Goal: Obtain resource: Obtain resource

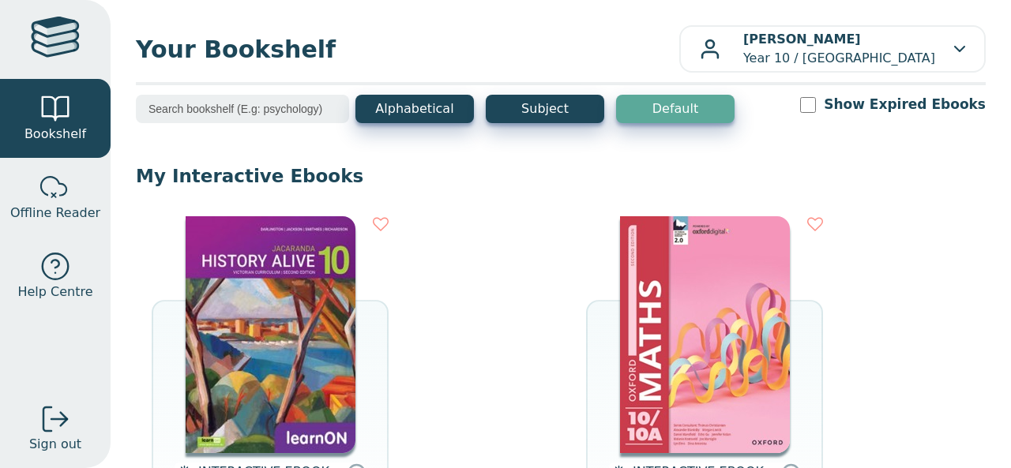
scroll to position [194, 0]
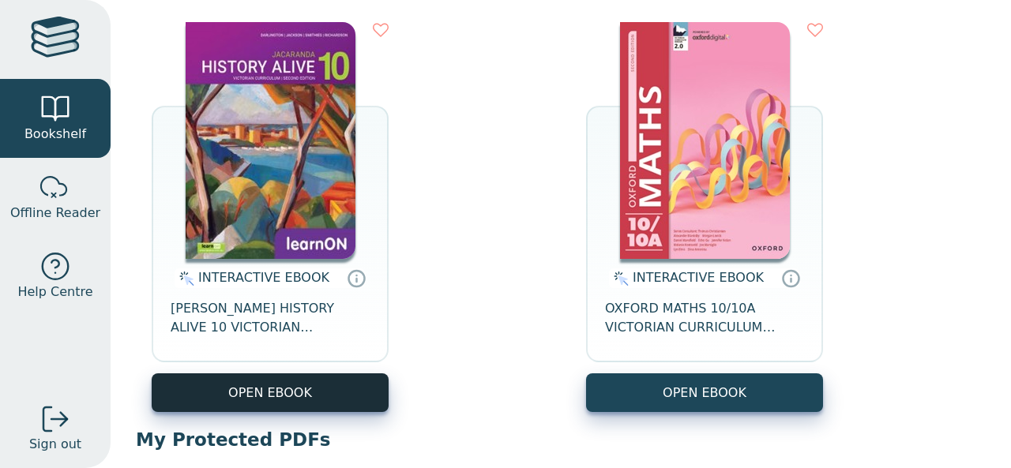
click at [280, 394] on button "OPEN EBOOK" at bounding box center [270, 392] width 237 height 39
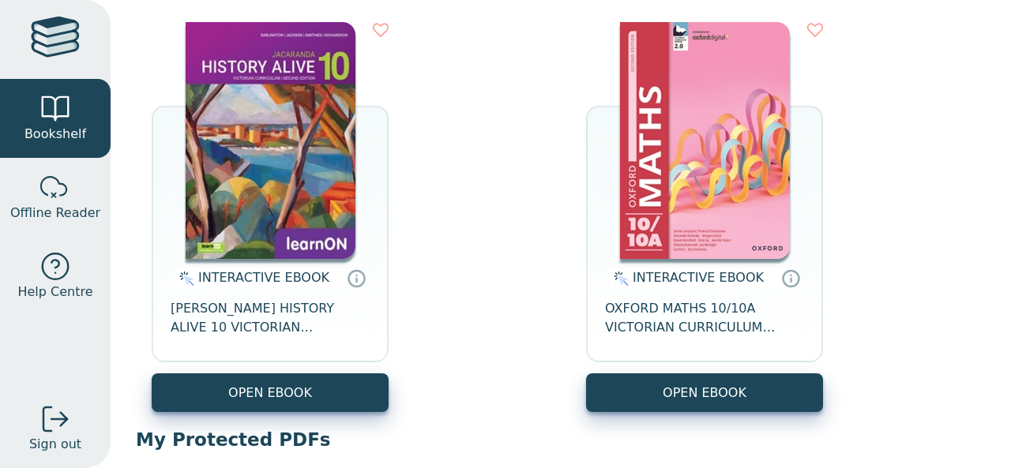
scroll to position [0, 0]
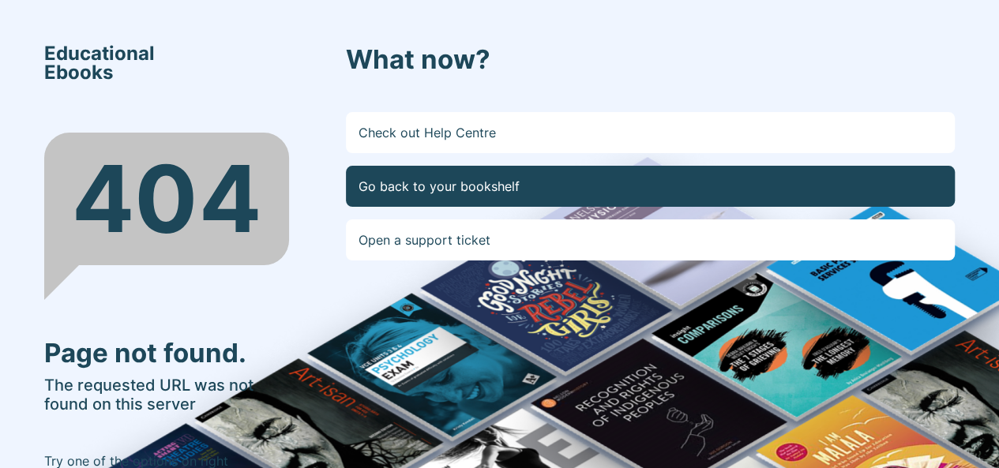
scroll to position [33, 0]
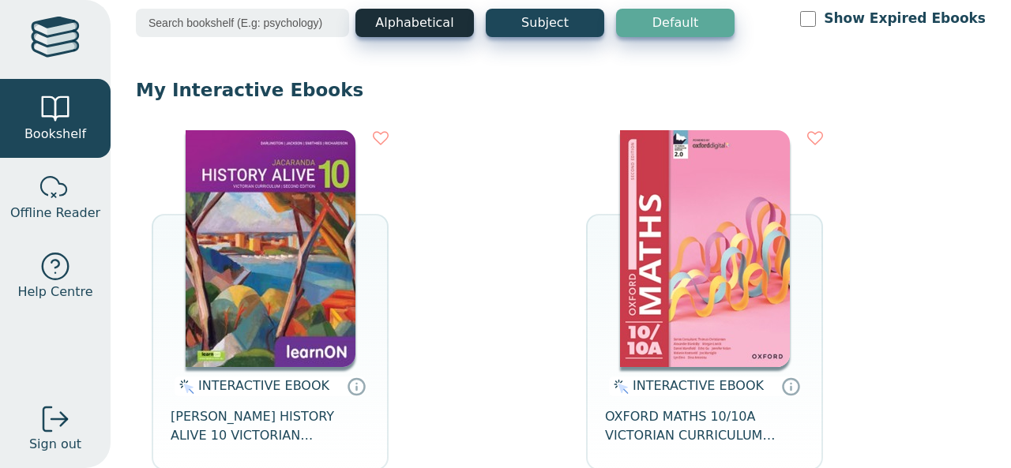
scroll to position [99, 0]
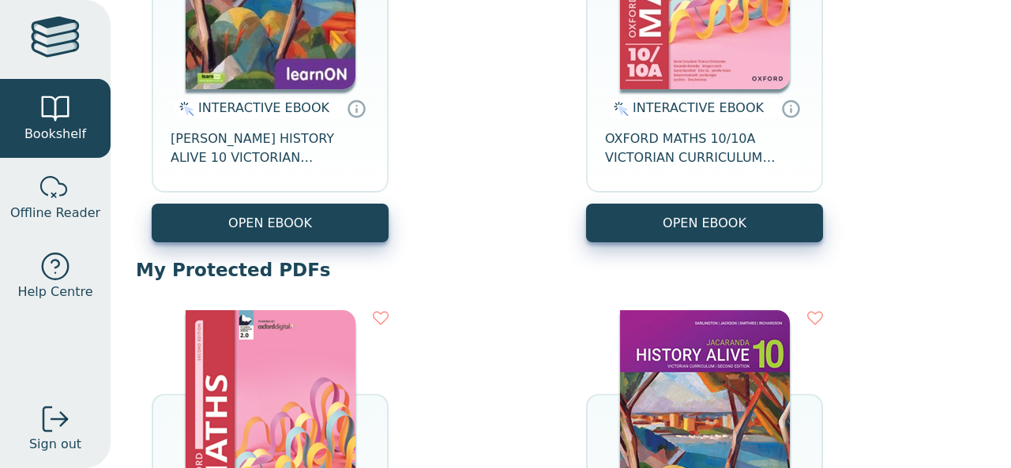
scroll to position [370, 0]
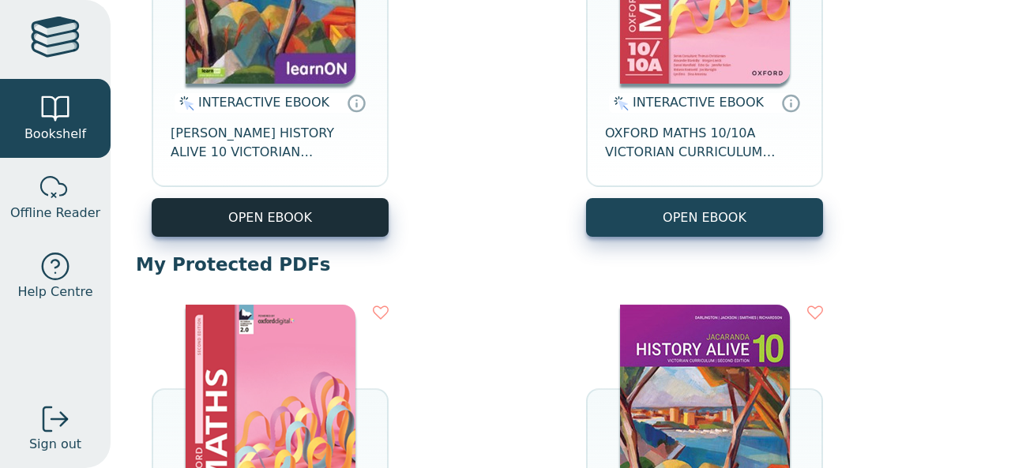
click at [309, 208] on button "OPEN EBOOK" at bounding box center [270, 217] width 237 height 39
